Goal: Find contact information: Find contact information

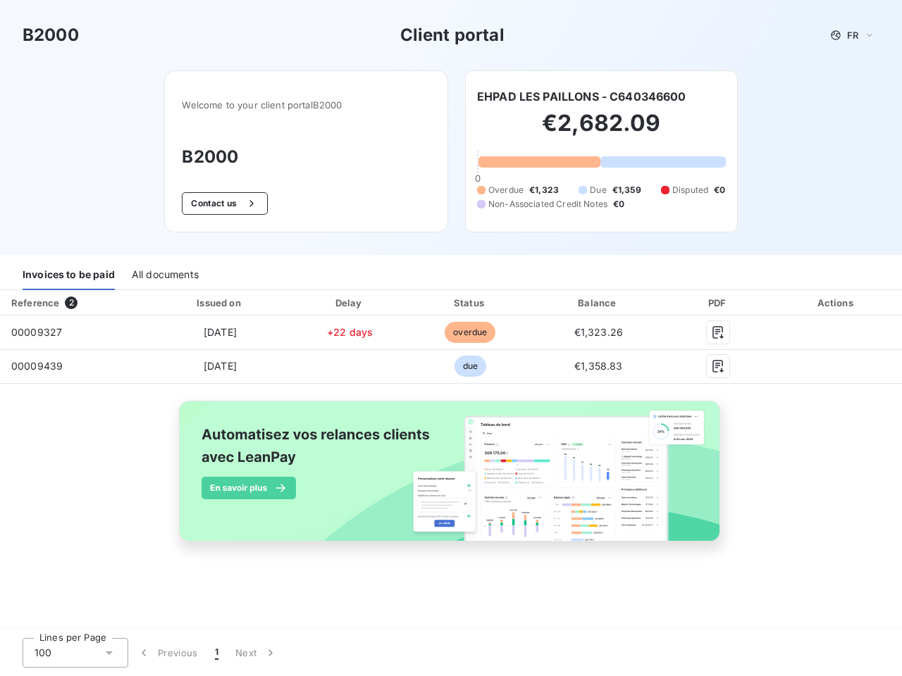
click at [852, 35] on span "FR" at bounding box center [852, 35] width 11 height 11
click at [223, 204] on button "Contact us" at bounding box center [224, 203] width 85 height 23
